Goal: Task Accomplishment & Management: Use online tool/utility

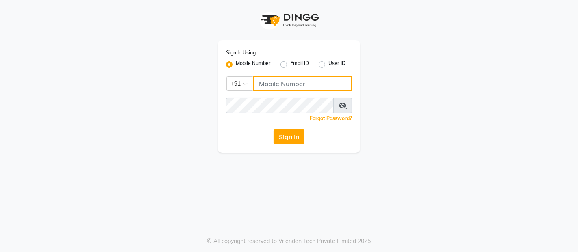
click at [295, 85] on input "Username" at bounding box center [302, 83] width 99 height 15
type input "9136181589"
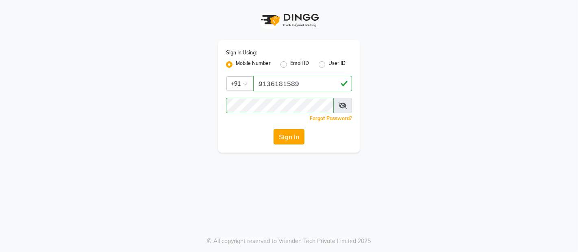
click at [282, 137] on button "Sign In" at bounding box center [289, 136] width 31 height 15
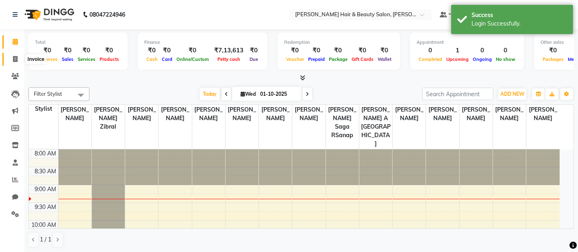
click at [15, 57] on icon at bounding box center [15, 59] width 4 height 6
select select "service"
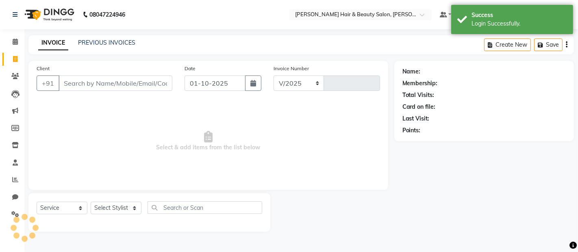
select select "7927"
type input "3802"
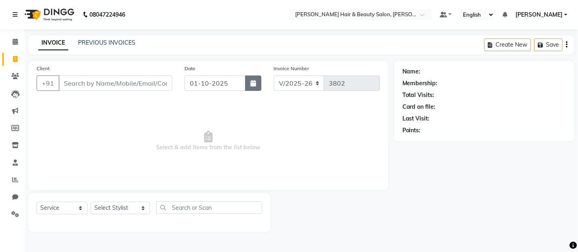
click at [250, 85] on icon "button" at bounding box center [253, 83] width 6 height 7
select select "10"
select select "2025"
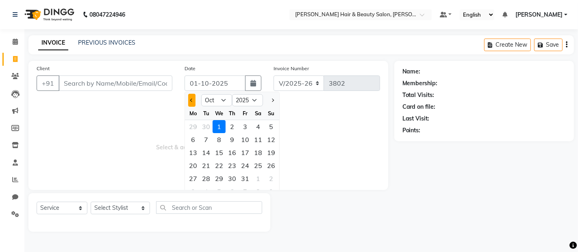
click at [192, 102] on button "Previous month" at bounding box center [191, 100] width 7 height 13
select select "9"
click at [256, 165] on div "27" at bounding box center [258, 165] width 13 height 13
type input "[DATE]"
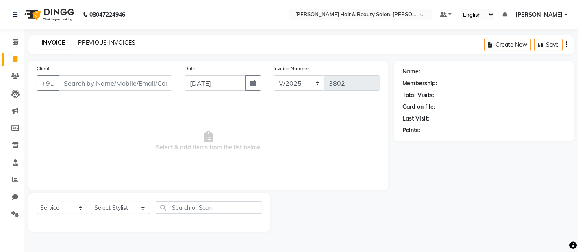
click at [99, 41] on link "PREVIOUS INVOICES" at bounding box center [106, 42] width 57 height 7
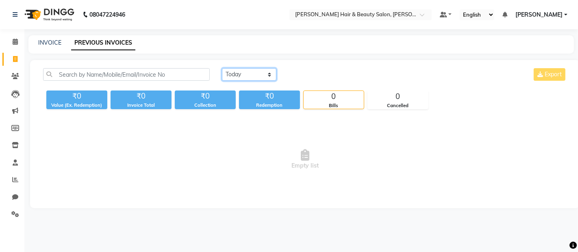
click at [269, 74] on select "[DATE] [DATE] Custom Range" at bounding box center [249, 74] width 54 height 13
select select "range"
click at [222, 68] on select "[DATE] [DATE] Custom Range" at bounding box center [249, 74] width 54 height 13
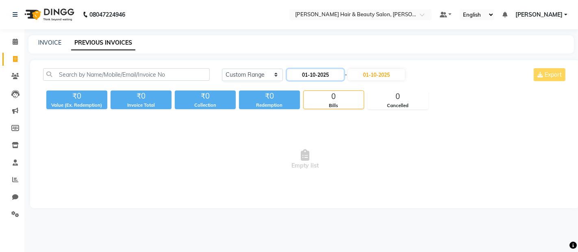
click at [340, 74] on input "01-10-2025" at bounding box center [315, 74] width 57 height 11
select select "10"
select select "2025"
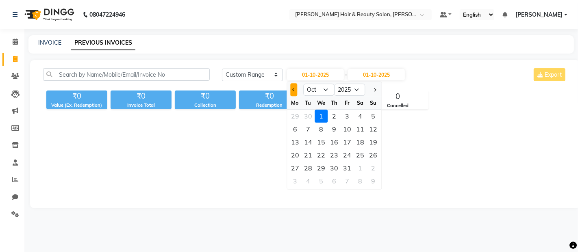
click at [294, 88] on span "Previous month" at bounding box center [293, 89] width 3 height 3
select select "9"
click at [359, 154] on div "27" at bounding box center [360, 155] width 13 height 13
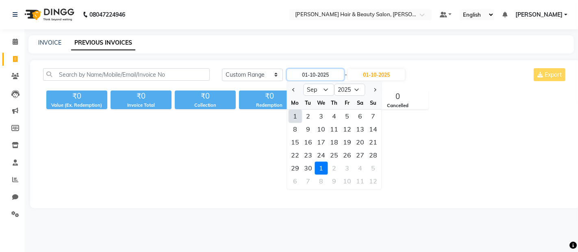
type input "[DATE]"
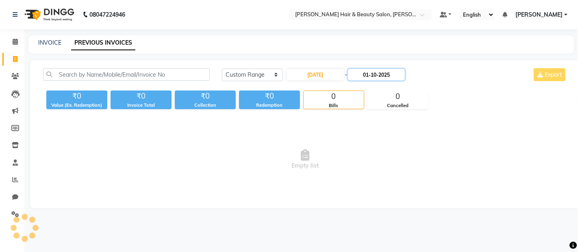
click at [383, 74] on input "01-10-2025" at bounding box center [376, 74] width 57 height 11
select select "10"
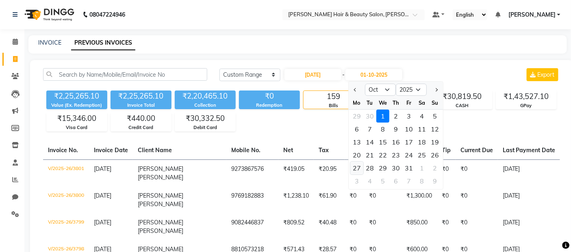
click at [356, 168] on div "27" at bounding box center [356, 168] width 13 height 13
type input "[DATE]"
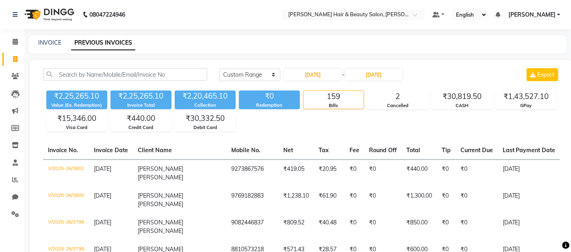
click at [255, 129] on div "₹2,25,265.10 Value (Ex. Redemption) ₹2,25,265.10 Invoice Total ₹2,20,465.10 Col…" at bounding box center [301, 109] width 517 height 44
click at [255, 125] on div "₹2,25,265.10 Value (Ex. Redemption) ₹2,25,265.10 Invoice Total ₹2,20,465.10 Col…" at bounding box center [301, 109] width 517 height 44
click at [234, 124] on div "₹30,332.50" at bounding box center [205, 118] width 60 height 11
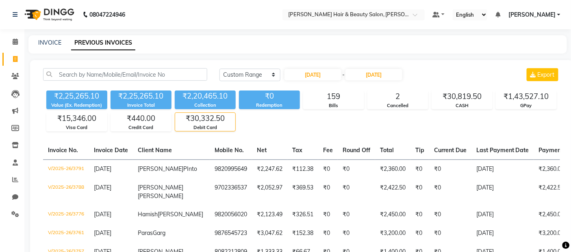
click at [234, 123] on div "₹30,332.50" at bounding box center [205, 118] width 60 height 11
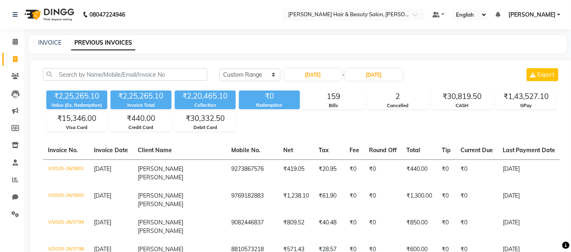
click at [387, 75] on input "[DATE]" at bounding box center [374, 74] width 57 height 11
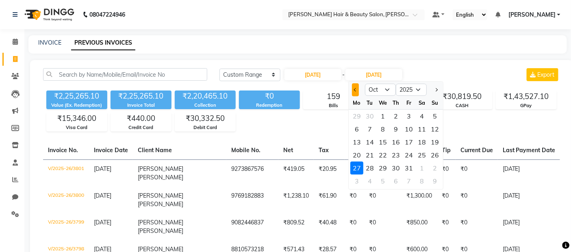
click at [356, 89] on span "Previous month" at bounding box center [355, 89] width 3 height 3
select select "9"
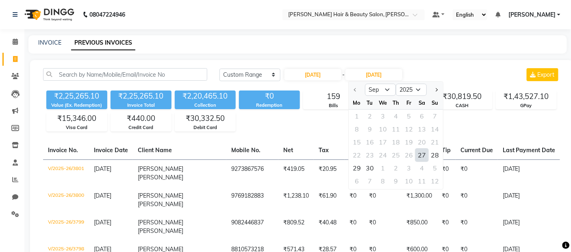
click at [424, 154] on div "27" at bounding box center [422, 155] width 13 height 13
type input "[DATE]"
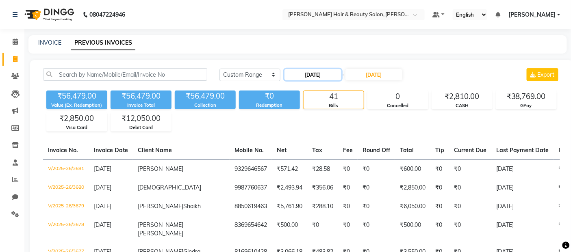
click at [338, 76] on input "[DATE]" at bounding box center [313, 74] width 57 height 11
select select "9"
select select "2025"
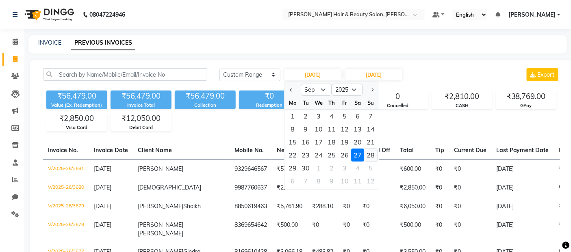
click at [368, 155] on div "28" at bounding box center [370, 155] width 13 height 13
type input "[DATE]"
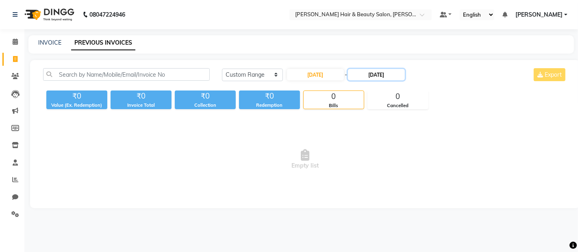
click at [385, 73] on input "[DATE]" at bounding box center [376, 74] width 57 height 11
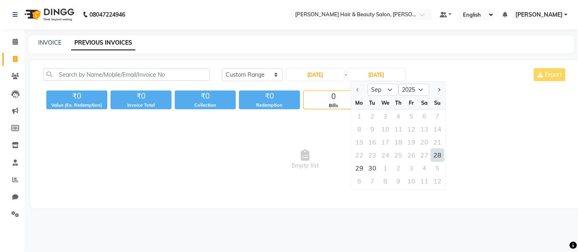
click at [435, 155] on div "28" at bounding box center [437, 155] width 13 height 13
type input "[DATE]"
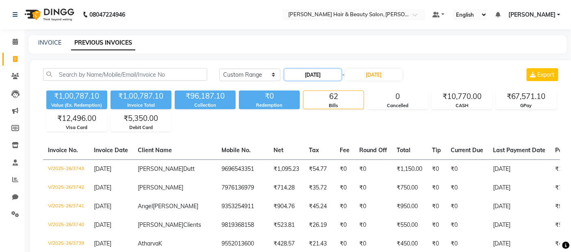
click at [332, 77] on input "[DATE]" at bounding box center [313, 74] width 57 height 11
select select "9"
select select "2025"
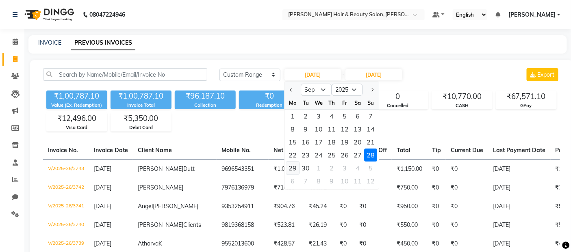
click at [294, 168] on div "29" at bounding box center [292, 168] width 13 height 13
type input "[DATE]"
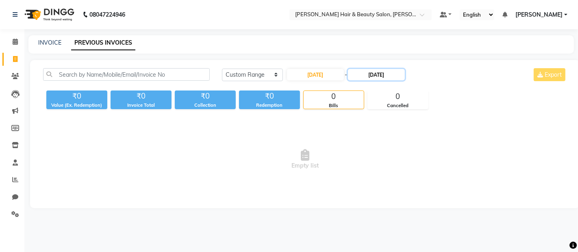
click at [377, 77] on input "[DATE]" at bounding box center [376, 74] width 57 height 11
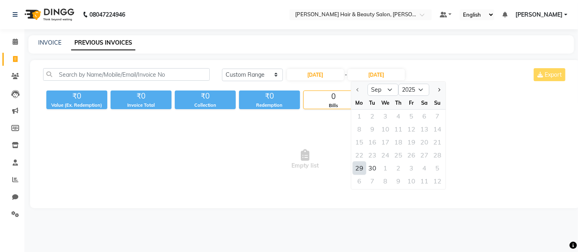
click at [359, 170] on div "29" at bounding box center [359, 168] width 13 height 13
type input "[DATE]"
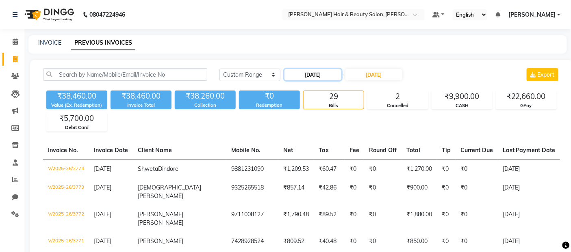
click at [338, 74] on input "[DATE]" at bounding box center [313, 74] width 57 height 11
select select "9"
select select "2025"
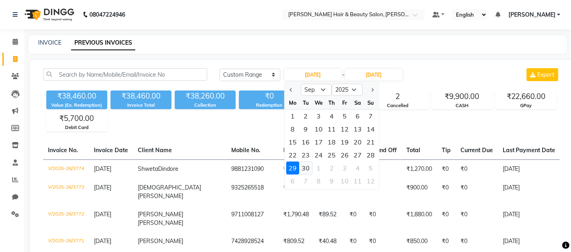
click at [305, 168] on div "30" at bounding box center [305, 168] width 13 height 13
type input "[DATE]"
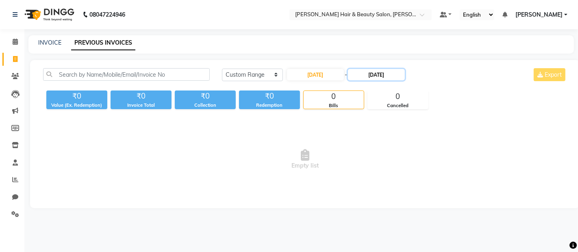
click at [379, 74] on input "[DATE]" at bounding box center [376, 74] width 57 height 11
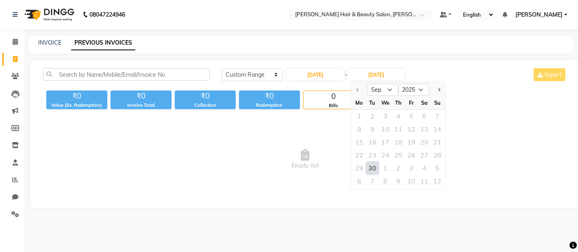
click at [373, 169] on div "30" at bounding box center [372, 168] width 13 height 13
type input "[DATE]"
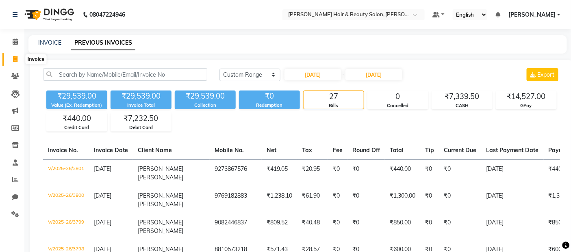
click at [14, 60] on icon at bounding box center [15, 59] width 4 height 6
select select "service"
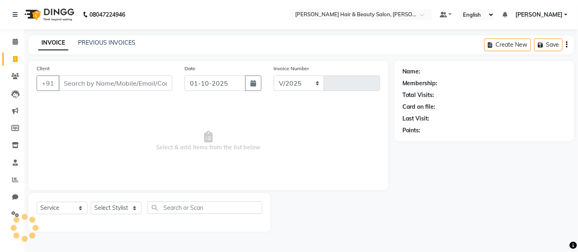
select select "7927"
type input "3802"
click at [84, 85] on input "Client" at bounding box center [116, 83] width 114 height 15
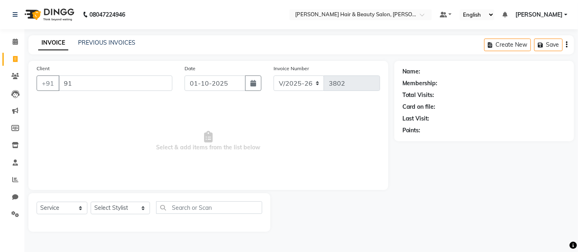
type input "9"
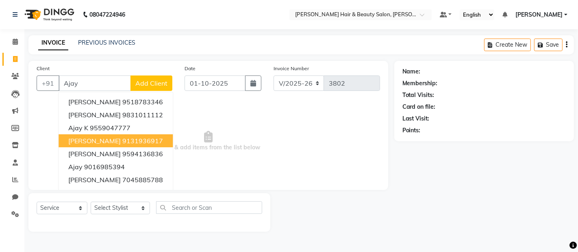
click at [122, 140] on ngb-highlight "9131936917" at bounding box center [142, 141] width 41 height 8
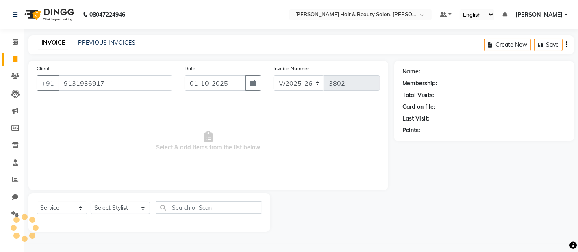
type input "9131936917"
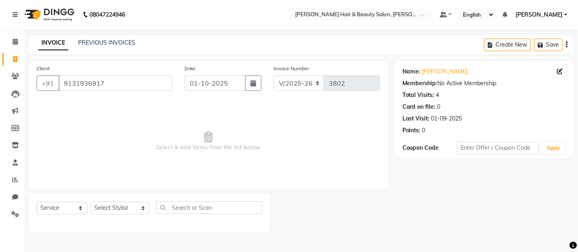
click at [139, 199] on div "Select Service Product Membership Package Voucher Prepaid Gift Card Select Styl…" at bounding box center [149, 213] width 242 height 39
click at [145, 206] on div "Select Service Product Membership Package Voucher Prepaid Gift Card Select Styl…" at bounding box center [150, 211] width 226 height 19
click at [134, 211] on select "Select Stylist [PERSON_NAME] Zibral [PERSON_NAME] [PERSON_NAME] [PERSON_NAME] […" at bounding box center [120, 208] width 59 height 13
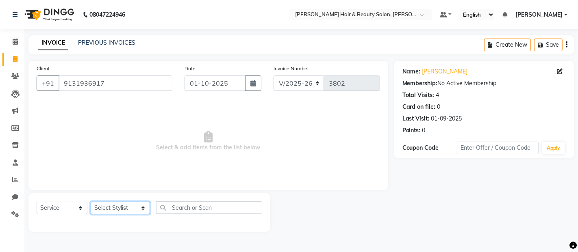
select select "72245"
click at [91, 202] on select "Select Stylist [PERSON_NAME] Zibral [PERSON_NAME] [PERSON_NAME] [PERSON_NAME] […" at bounding box center [120, 208] width 59 height 13
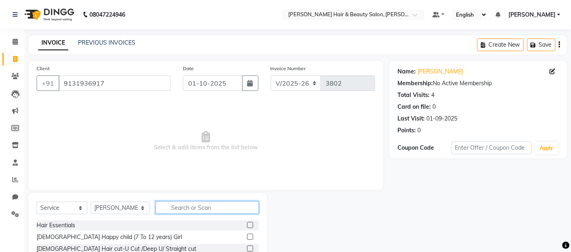
click at [233, 205] on input "text" at bounding box center [208, 208] width 104 height 13
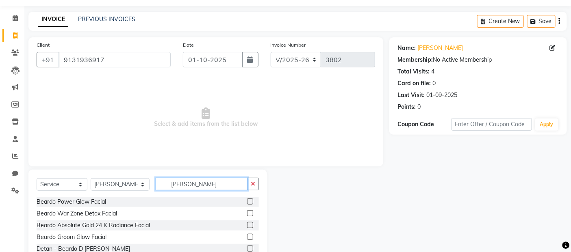
scroll to position [45, 0]
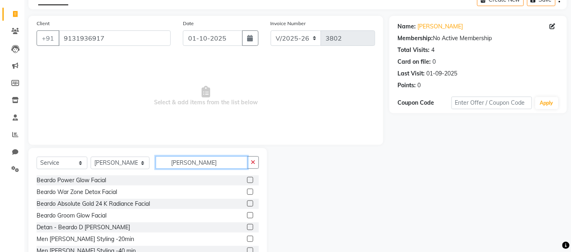
type input "[PERSON_NAME]"
click at [247, 238] on label at bounding box center [250, 239] width 6 height 6
click at [247, 238] on input "checkbox" at bounding box center [249, 239] width 5 height 5
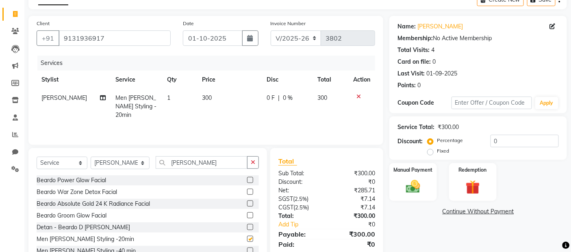
checkbox input "false"
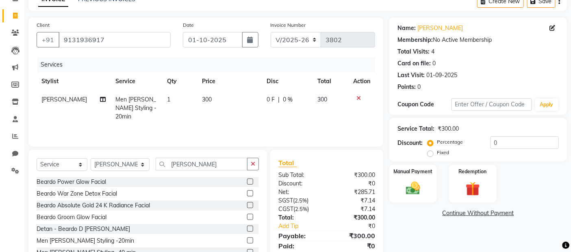
scroll to position [28, 0]
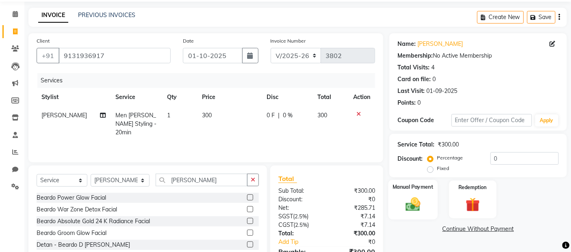
click at [415, 210] on img at bounding box center [413, 204] width 24 height 17
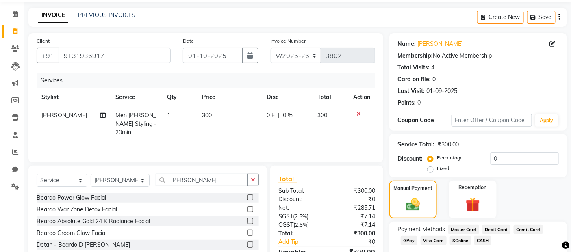
click at [407, 242] on span "GPay" at bounding box center [409, 240] width 17 height 9
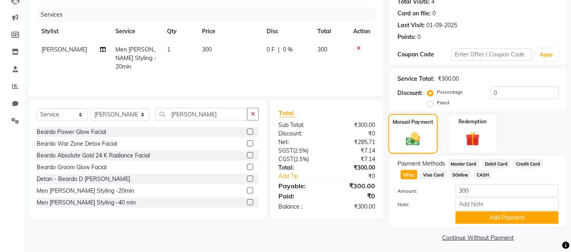
scroll to position [98, 0]
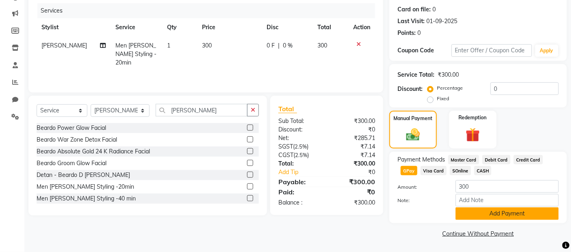
click at [498, 213] on button "Add Payment" at bounding box center [507, 214] width 103 height 13
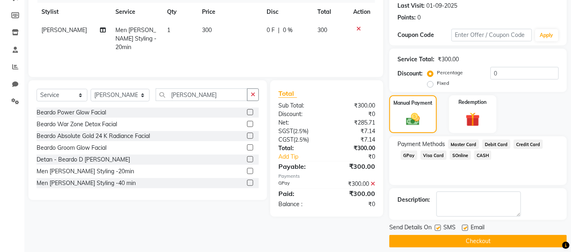
scroll to position [121, 0]
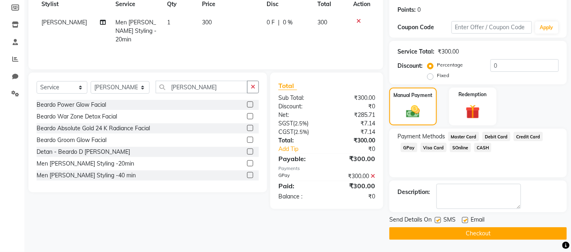
click at [438, 221] on label at bounding box center [438, 221] width 6 height 6
click at [438, 221] on input "checkbox" at bounding box center [437, 220] width 5 height 5
checkbox input "false"
click at [465, 220] on label at bounding box center [465, 221] width 6 height 6
click at [465, 220] on input "checkbox" at bounding box center [464, 220] width 5 height 5
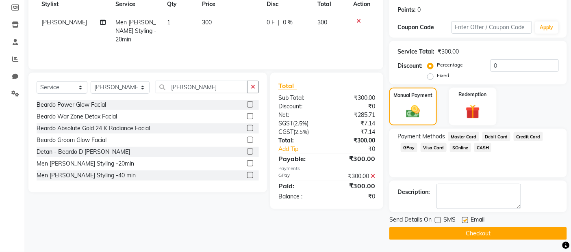
checkbox input "false"
click at [462, 231] on button "Checkout" at bounding box center [479, 234] width 178 height 13
